Goal: Information Seeking & Learning: Learn about a topic

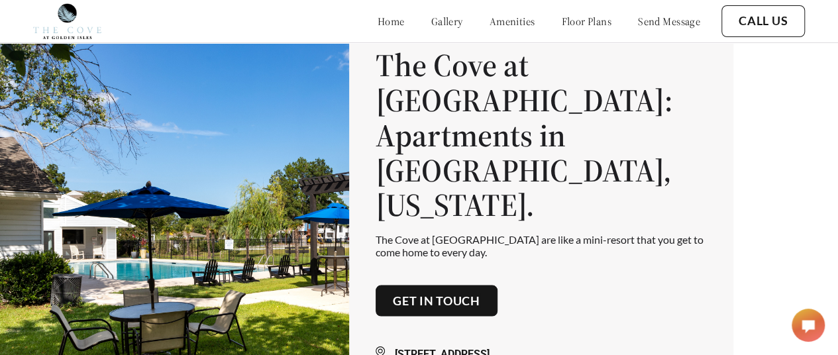
click at [561, 21] on link "floor plans" at bounding box center [586, 21] width 50 height 13
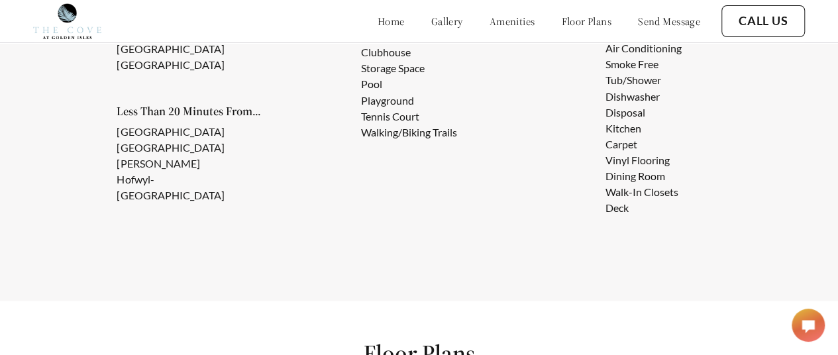
scroll to position [1147, 0]
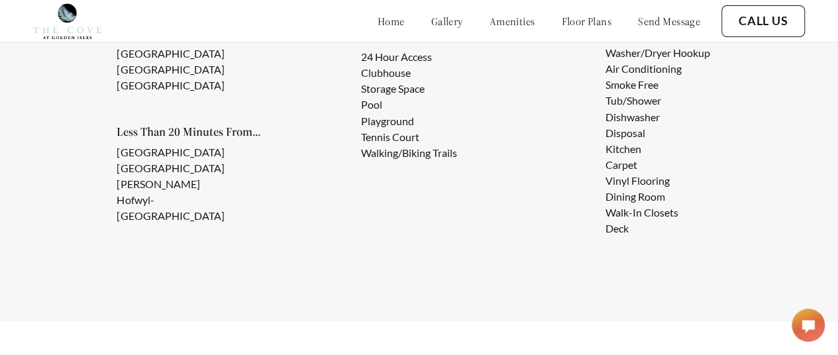
click at [431, 24] on link "gallery" at bounding box center [447, 21] width 32 height 13
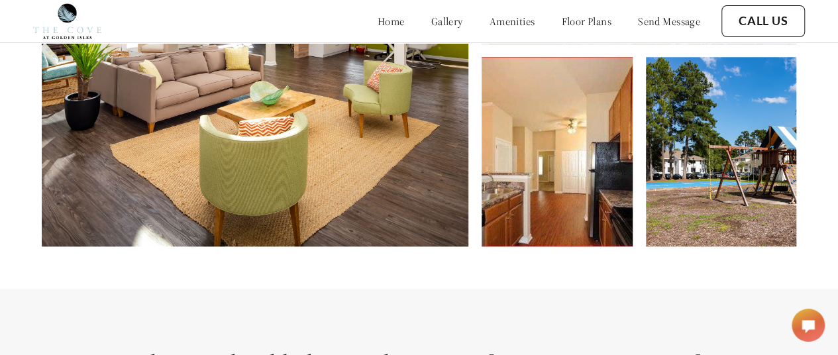
scroll to position [662, 0]
